Goal: Task Accomplishment & Management: Manage account settings

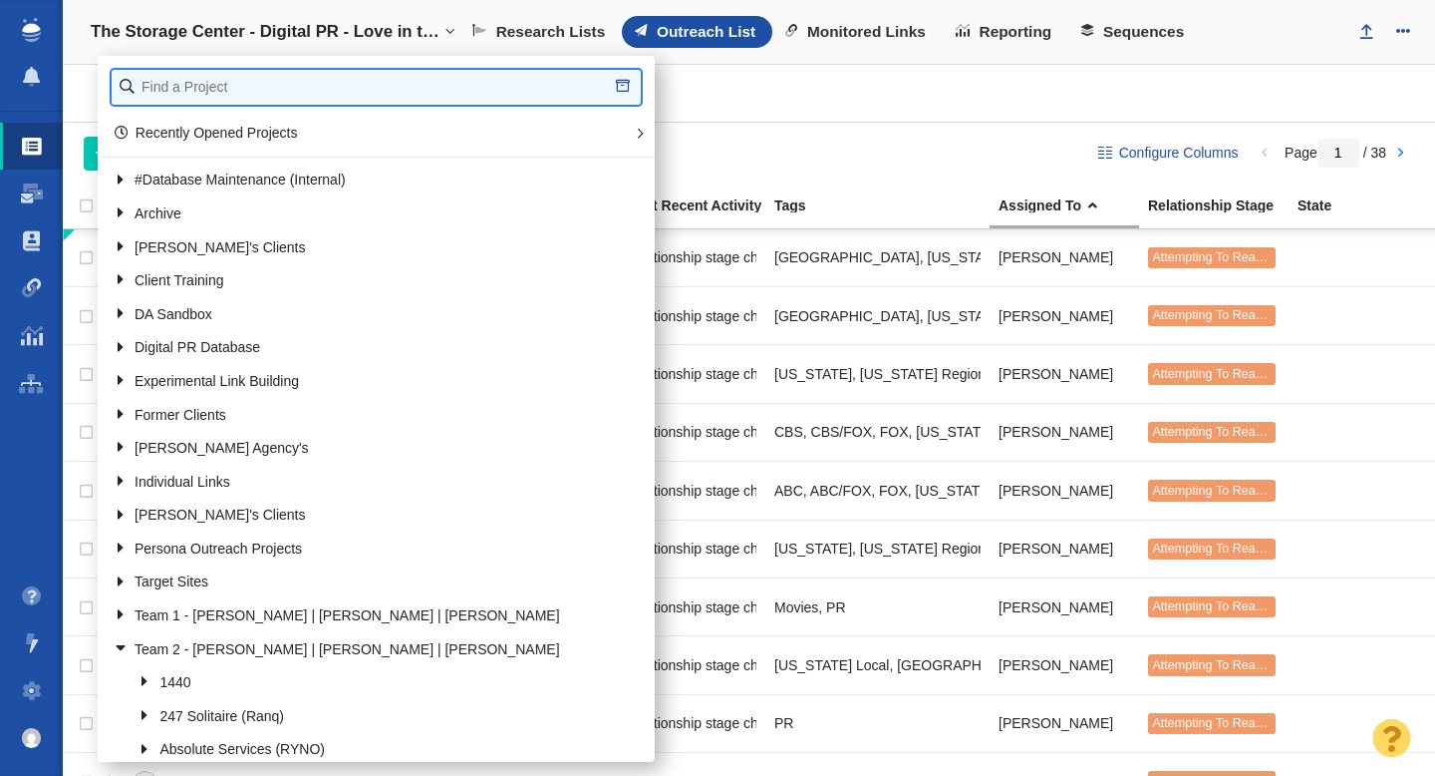
click at [256, 89] on input "text" at bounding box center [376, 87] width 529 height 35
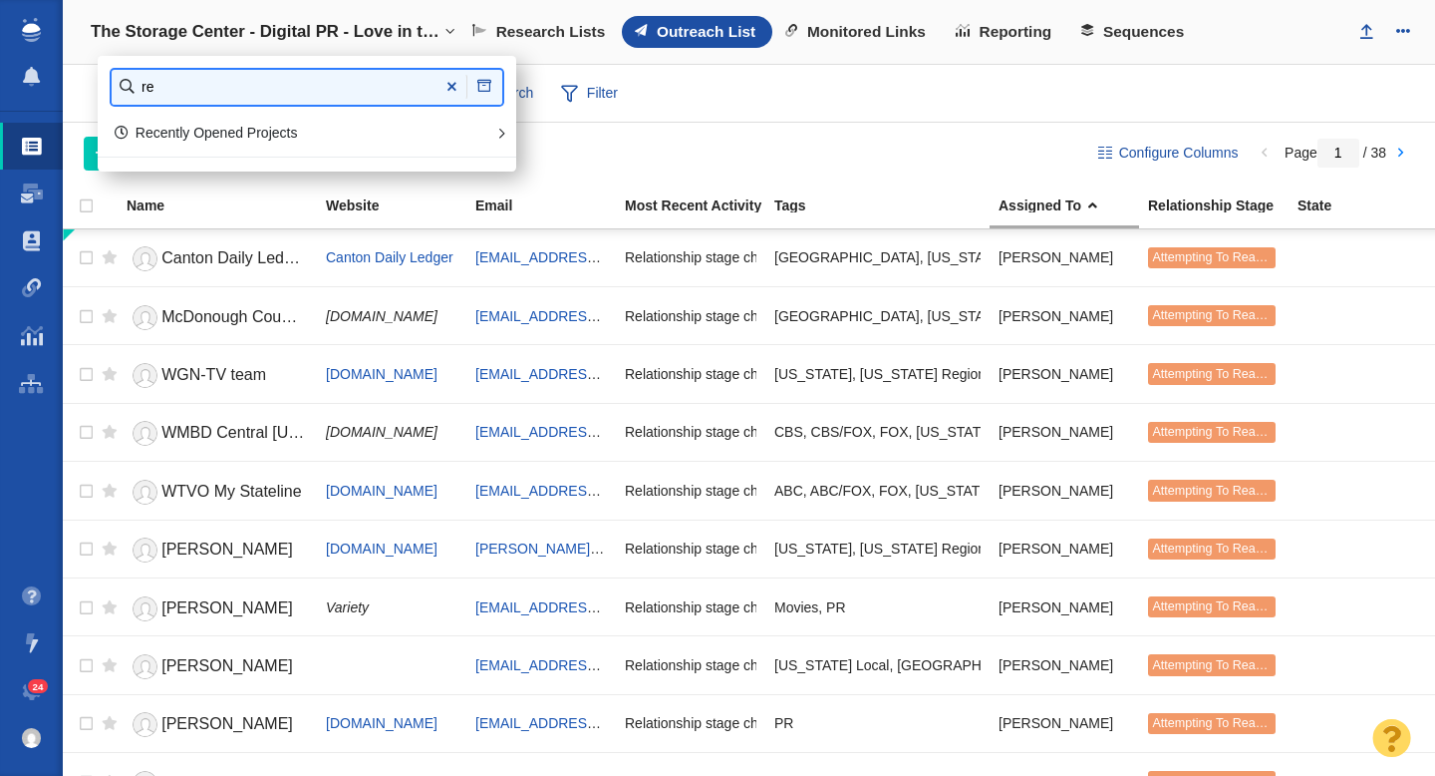
type input "r"
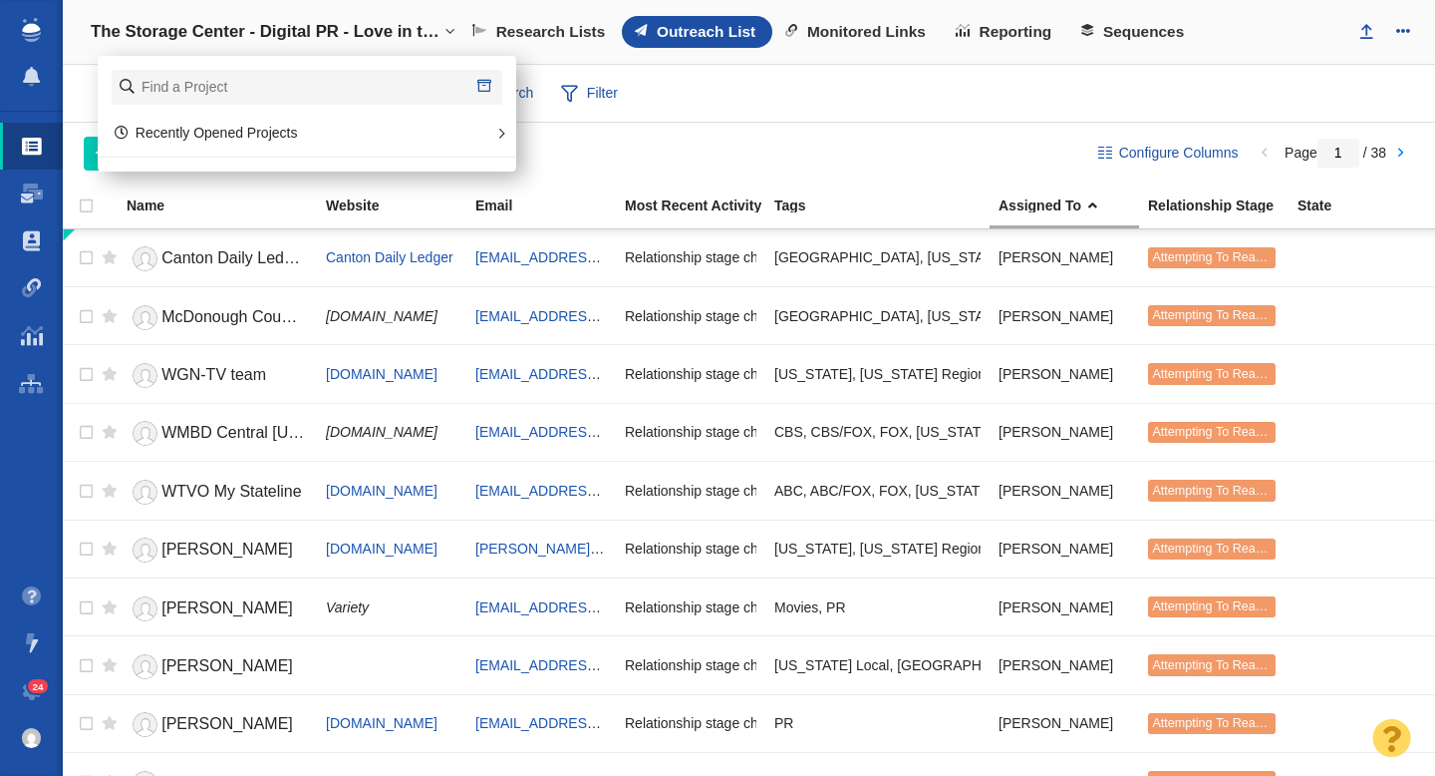
click at [343, 26] on h4 "The Storage Center - Digital PR - Love in the Time of Clutter" at bounding box center [265, 32] width 349 height 20
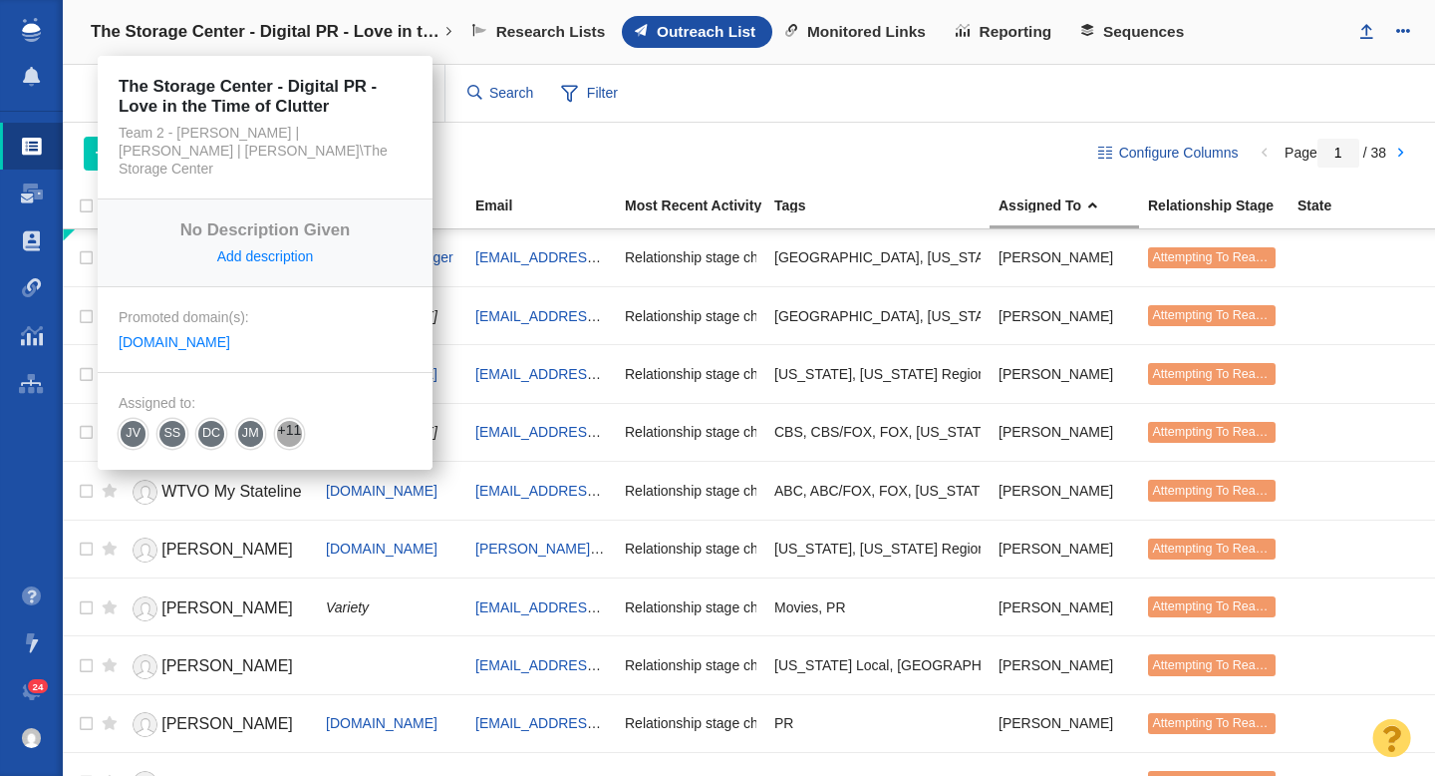
click at [274, 22] on h4 "The Storage Center - Digital PR - Love in the Time of Clutter" at bounding box center [265, 32] width 349 height 20
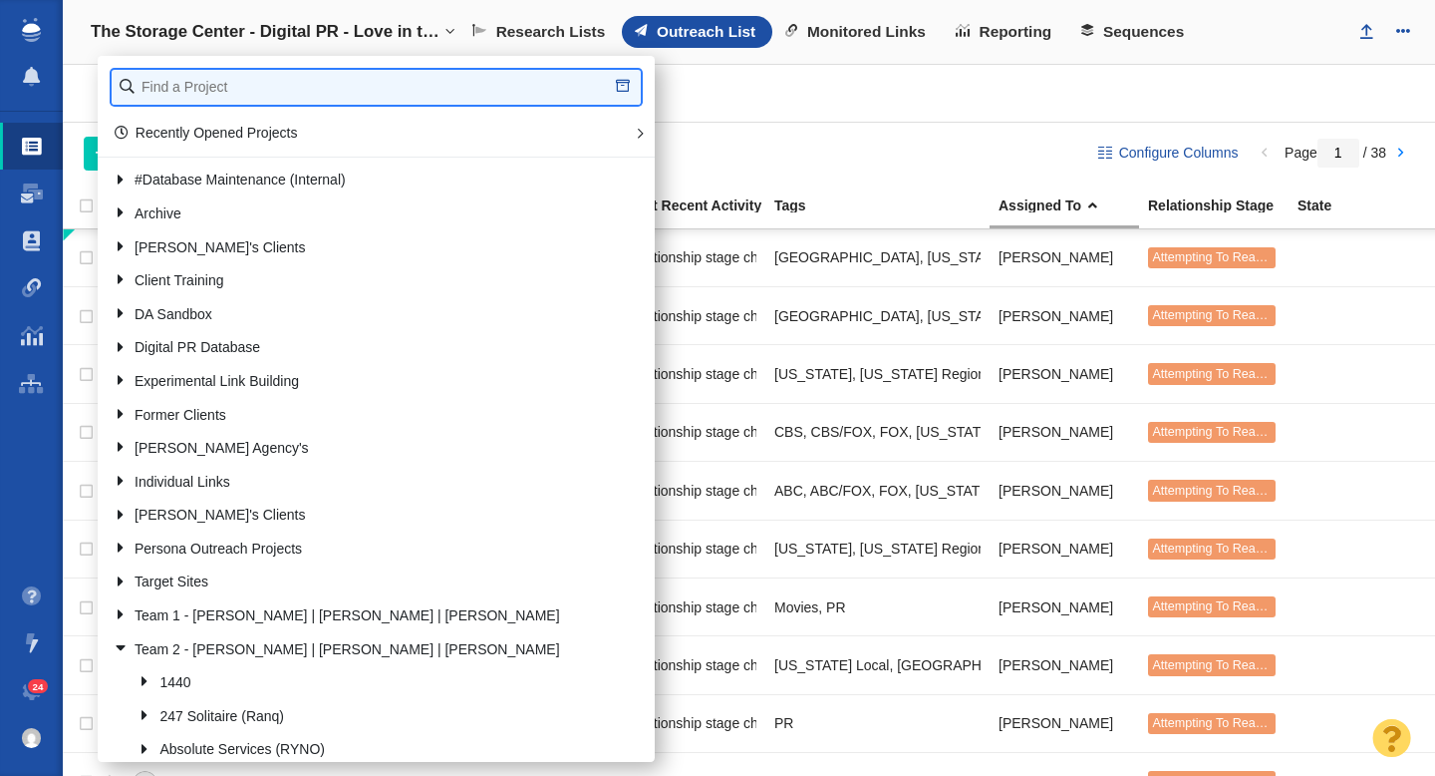
click at [231, 93] on input "text" at bounding box center [376, 87] width 529 height 35
type input "re"
